Goal: Information Seeking & Learning: Check status

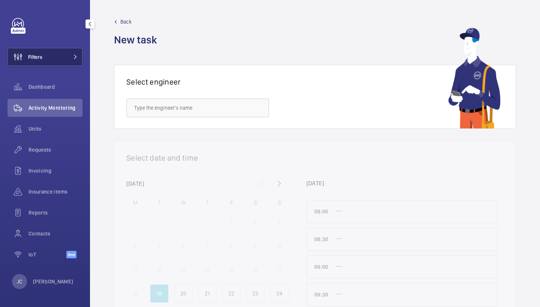
click at [50, 57] on button "Filters" at bounding box center [44, 57] width 75 height 18
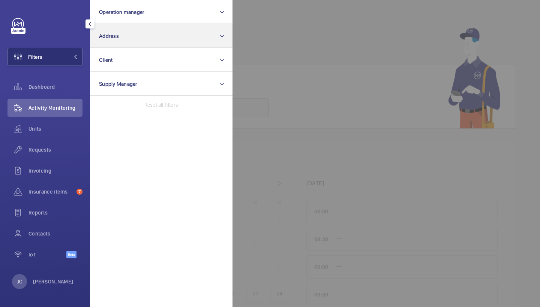
click at [135, 44] on button "Address" at bounding box center [161, 36] width 142 height 24
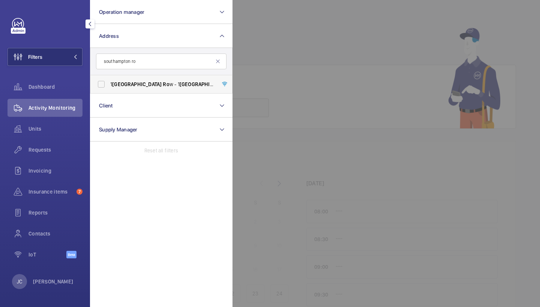
type input "southampton ro"
click at [160, 85] on span "[STREET_ADDRESS]" at bounding box center [161, 84] width 103 height 7
click at [109, 85] on input "[STREET_ADDRESS]" at bounding box center [101, 84] width 15 height 15
checkbox input "true"
click at [49, 145] on div "Requests" at bounding box center [44, 150] width 75 height 18
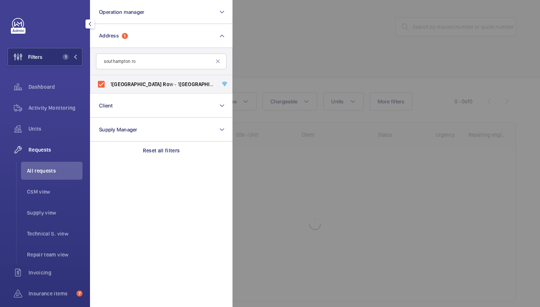
click at [353, 55] on div at bounding box center [502, 153] width 540 height 307
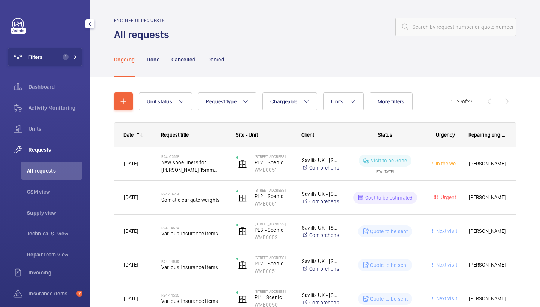
click at [162, 61] on nav "Ongoing Done Cancelled Denied" at bounding box center [169, 60] width 110 height 36
click at [157, 61] on p "Done" at bounding box center [153, 59] width 12 height 7
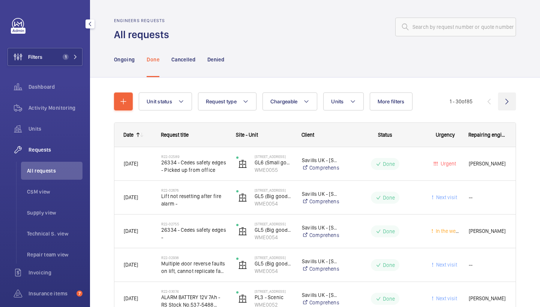
click at [510, 96] on wm-front-icon-button at bounding box center [507, 102] width 18 height 18
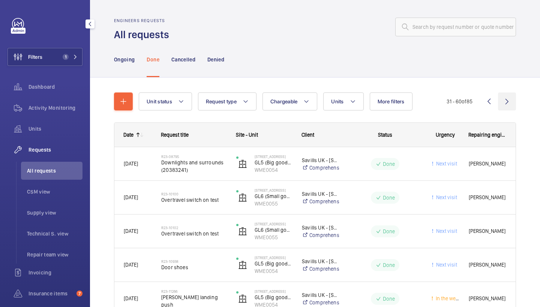
click at [501, 99] on wm-front-icon-button at bounding box center [507, 102] width 18 height 18
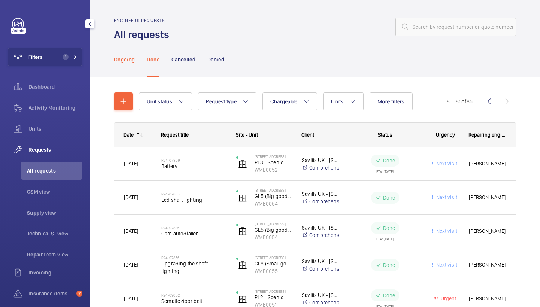
click at [128, 56] on p "Ongoing" at bounding box center [124, 59] width 21 height 7
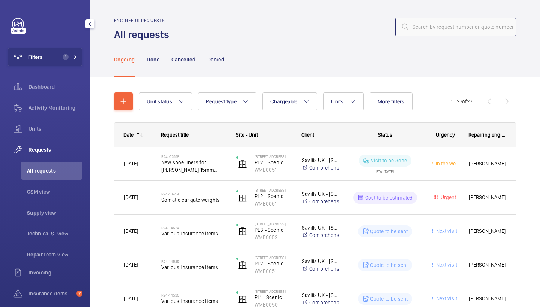
click at [467, 30] on input "text" at bounding box center [455, 27] width 121 height 19
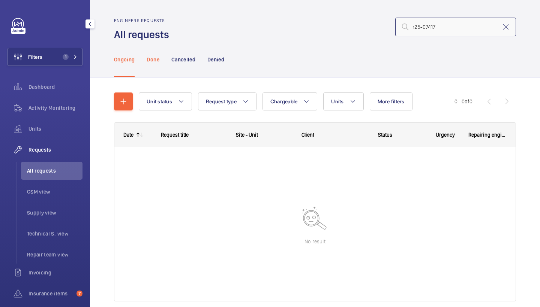
type input "r25-07417"
click at [154, 58] on p "Done" at bounding box center [153, 59] width 12 height 7
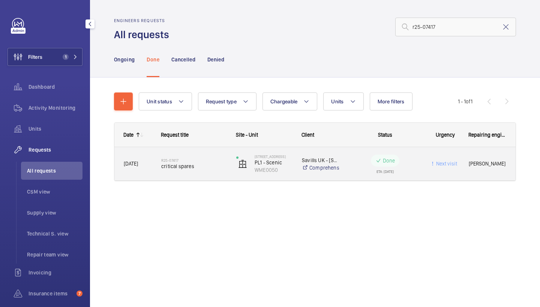
click at [180, 171] on div "R25-07417 critical spares" at bounding box center [193, 164] width 65 height 22
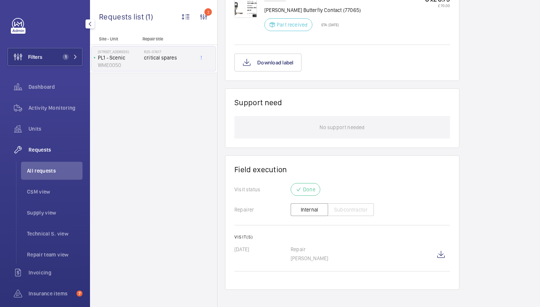
scroll to position [1031, 0]
click at [442, 251] on wm-front-icon-button at bounding box center [441, 256] width 18 height 18
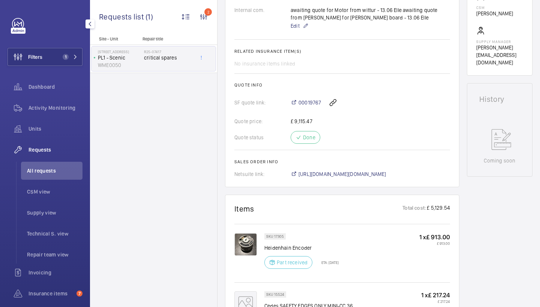
scroll to position [234, 0]
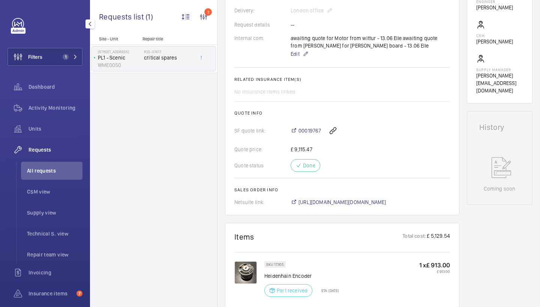
click at [386, 202] on span "[URL][DOMAIN_NAME][DOMAIN_NAME]" at bounding box center [342, 202] width 88 height 7
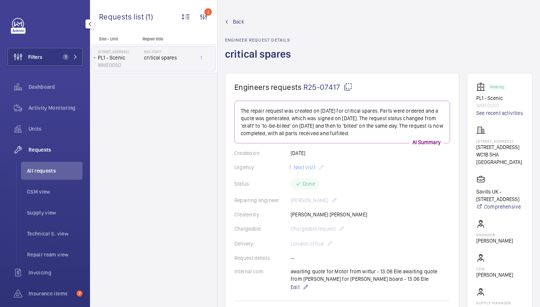
scroll to position [0, 0]
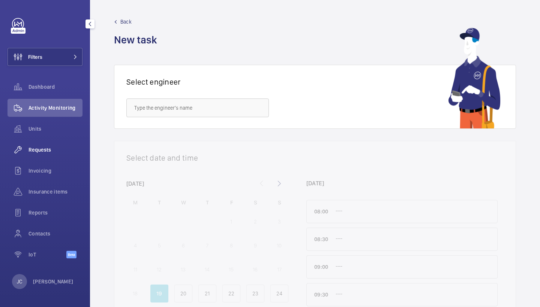
click at [45, 151] on span "Requests" at bounding box center [55, 149] width 54 height 7
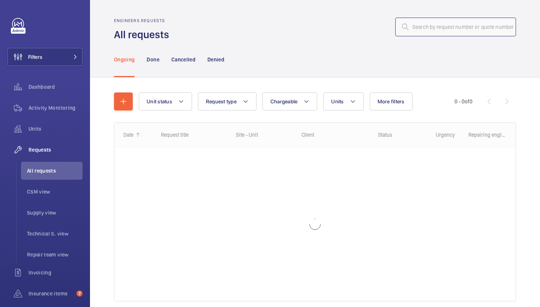
click at [437, 26] on input "text" at bounding box center [455, 27] width 121 height 19
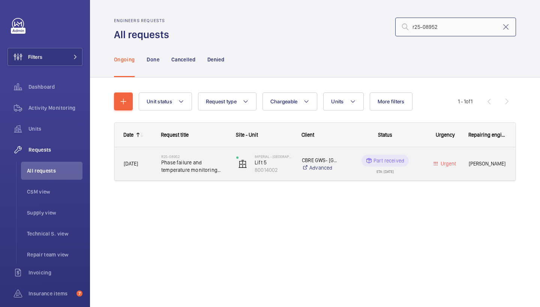
type input "r25-08952"
click at [195, 172] on span "Phase failure and temperature monitoring relay" at bounding box center [193, 166] width 65 height 15
